Goal: Task Accomplishment & Management: Manage account settings

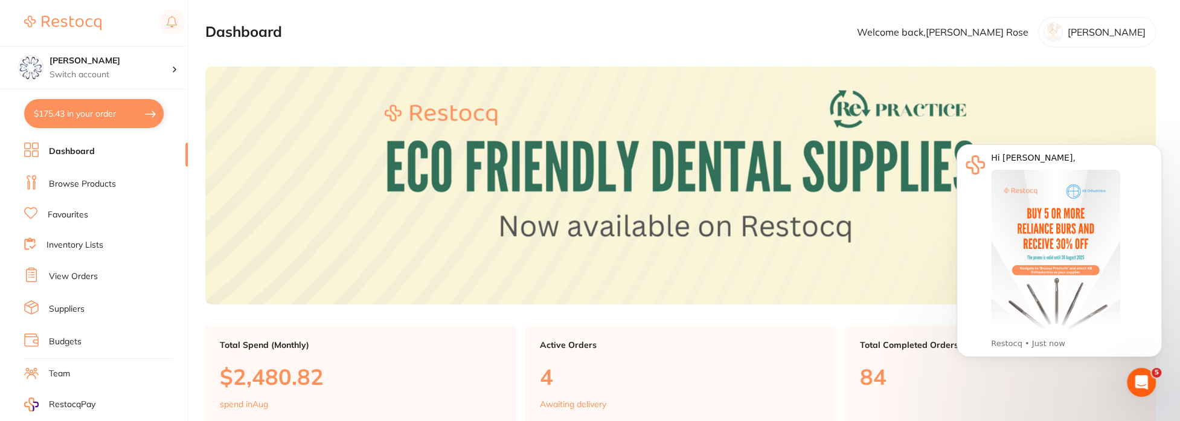
click at [85, 275] on link "View Orders" at bounding box center [73, 277] width 49 height 12
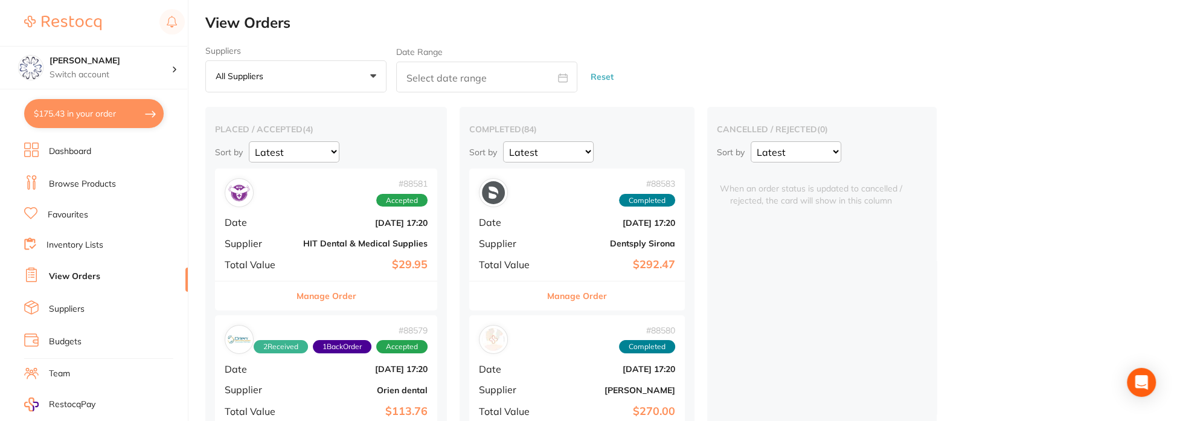
click at [334, 302] on button "Manage Order" at bounding box center [327, 295] width 60 height 29
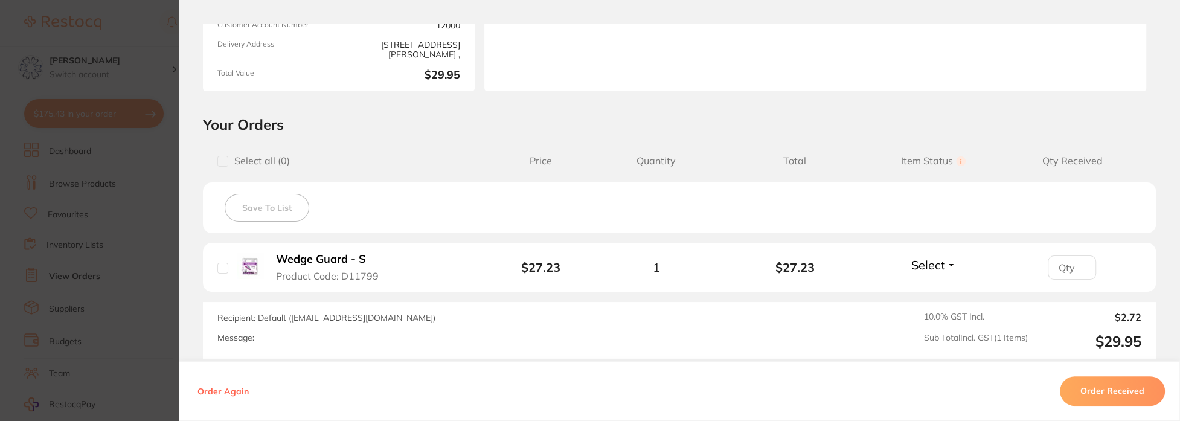
scroll to position [298, 0]
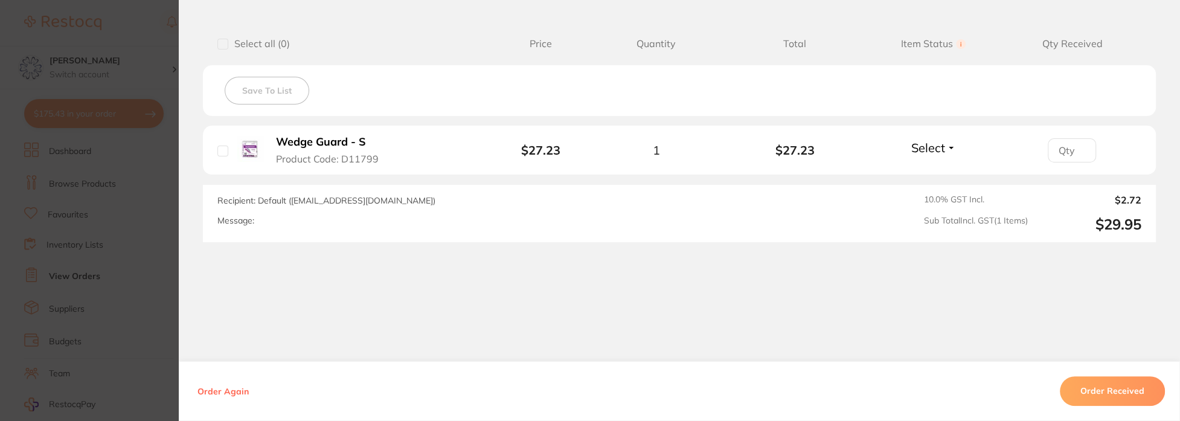
click at [219, 148] on input "checkbox" at bounding box center [222, 151] width 11 height 11
checkbox input "true"
click at [1093, 397] on button "Order Received" at bounding box center [1112, 391] width 105 height 29
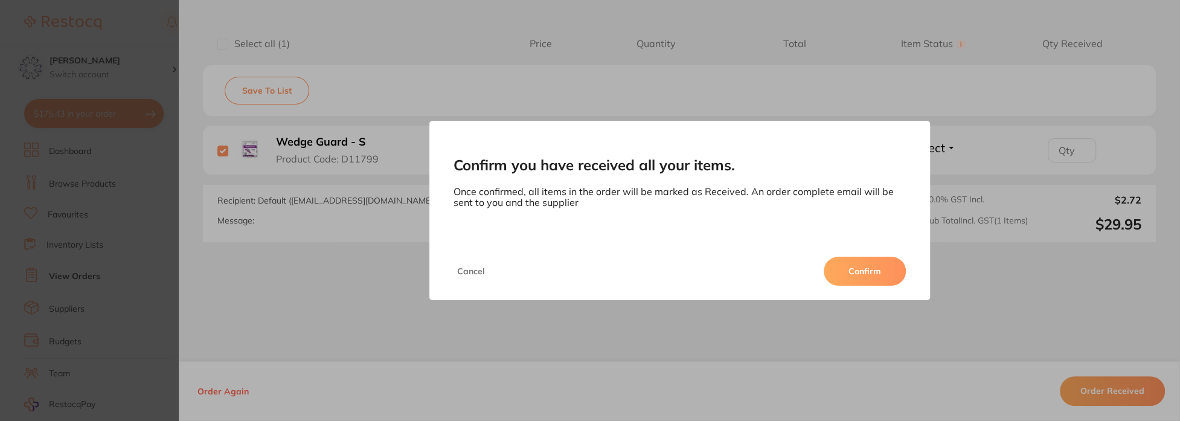
click at [872, 272] on button "Confirm" at bounding box center [865, 271] width 82 height 29
